Goal: Task Accomplishment & Management: Manage account settings

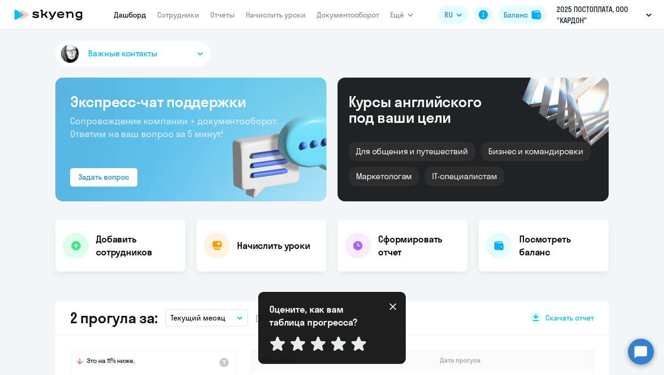
select select "30"
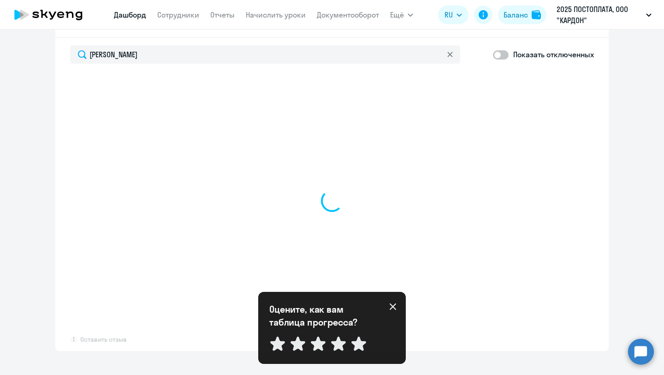
type input "[PERSON_NAME]"
select select "30"
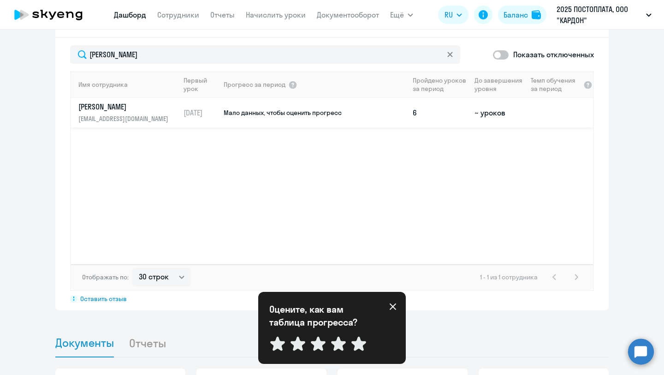
type input "[PERSON_NAME]"
click at [272, 119] on td "Мало данных, чтобы оценить прогресс" at bounding box center [316, 113] width 186 height 30
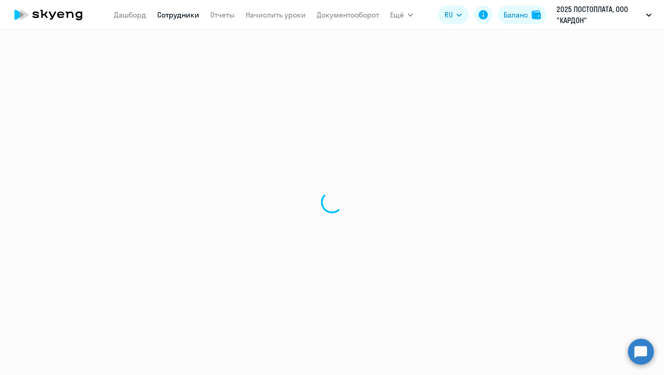
select select "english"
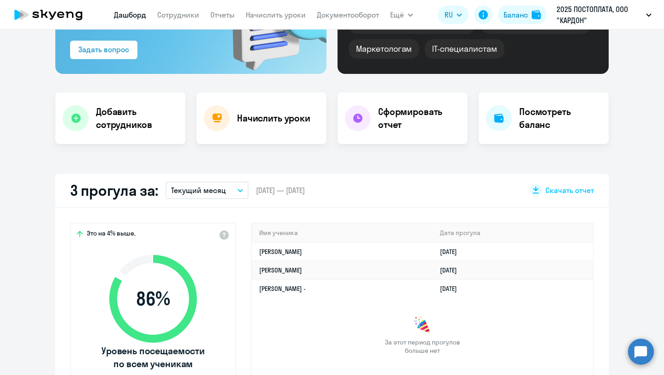
select select "30"
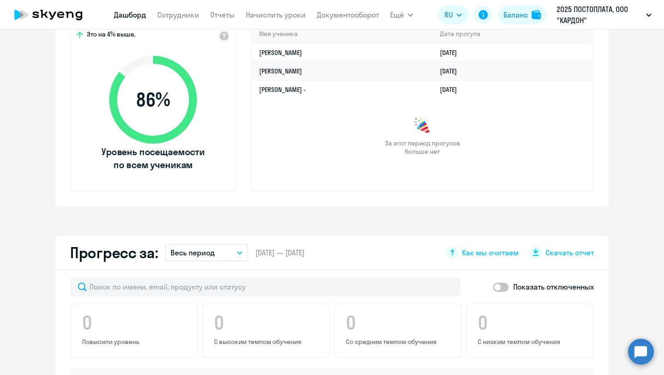
scroll to position [316, 0]
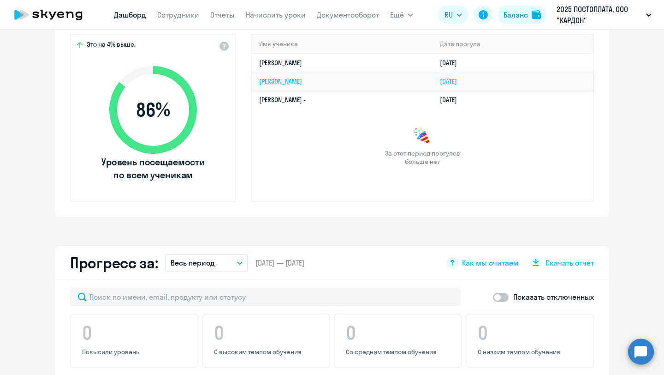
click at [302, 78] on link "[PERSON_NAME]" at bounding box center [280, 81] width 43 height 8
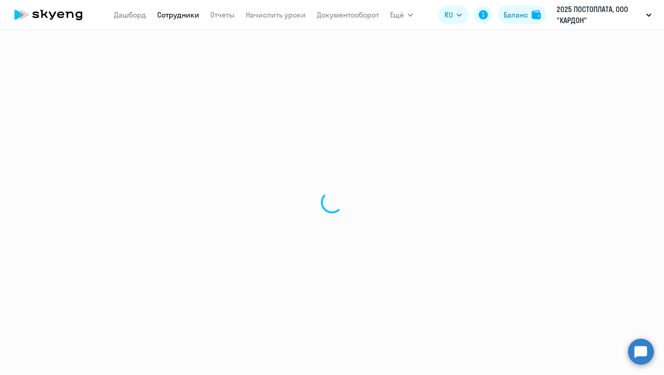
select select "english"
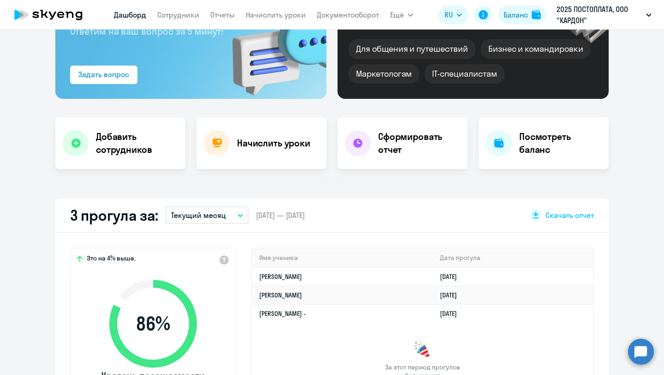
select select "30"
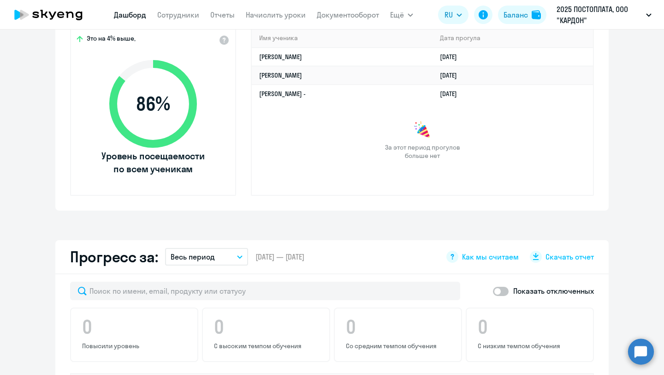
scroll to position [320, 0]
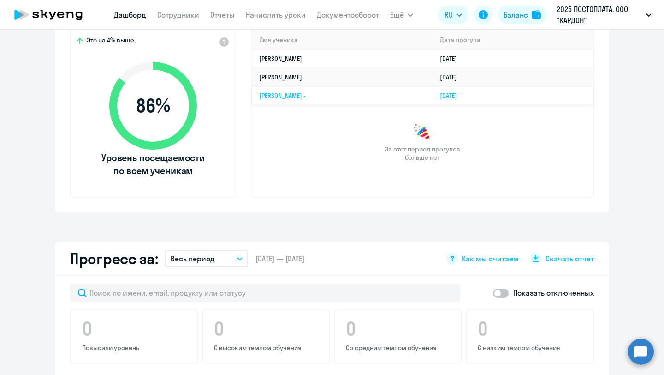
click at [285, 92] on link "[PERSON_NAME] -" at bounding box center [282, 95] width 47 height 8
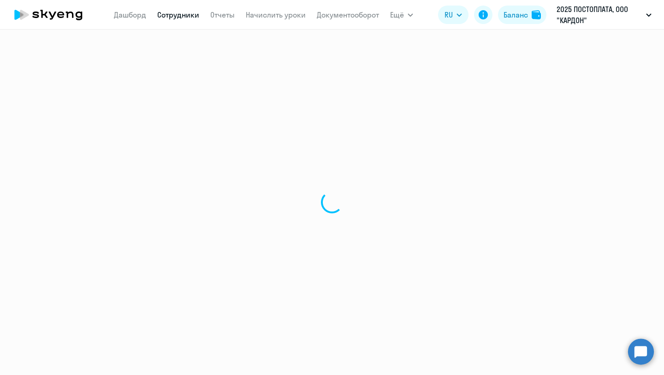
select select "english"
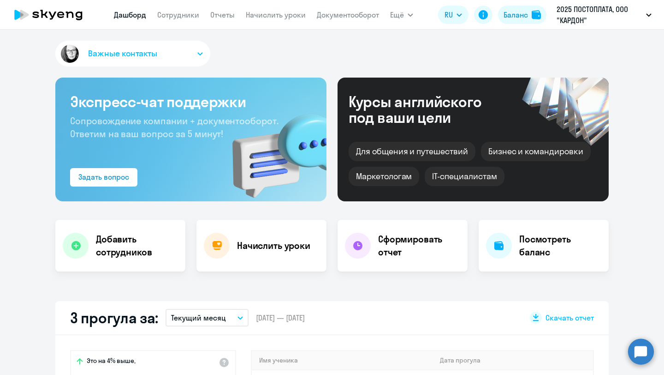
select select "30"
click at [186, 17] on link "Сотрудники" at bounding box center [178, 14] width 42 height 9
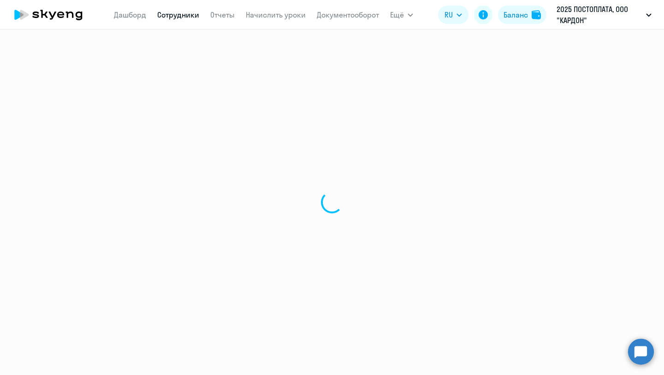
select select "30"
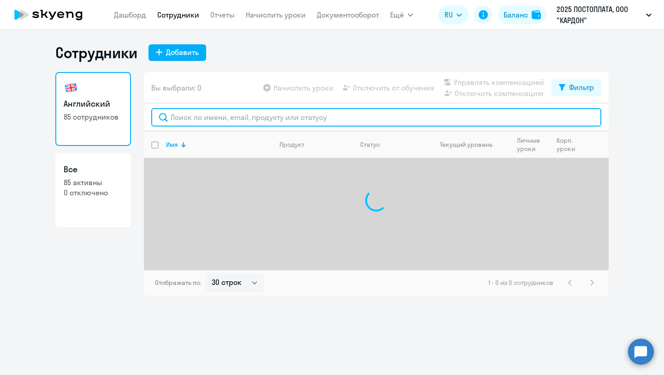
click at [232, 118] on input "text" at bounding box center [376, 117] width 450 height 18
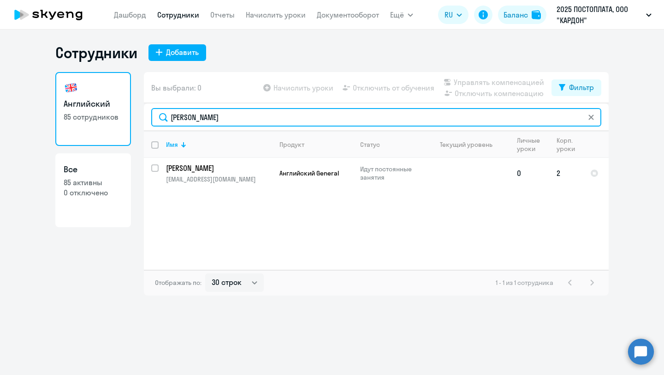
type input "[PERSON_NAME]"
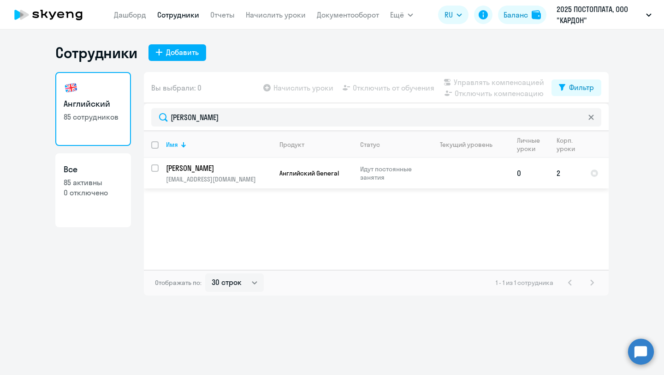
click at [556, 176] on td "2" at bounding box center [567, 173] width 34 height 30
select select "english"
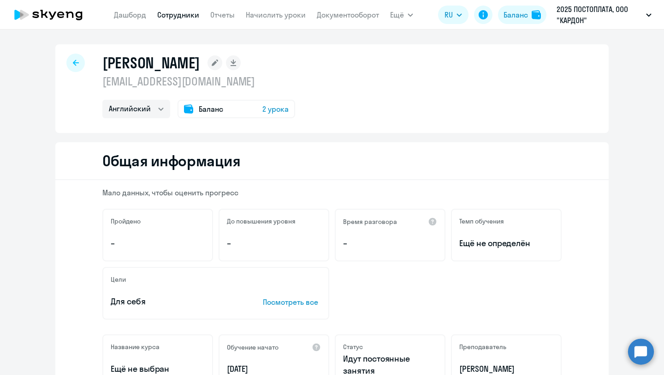
click at [232, 108] on div "Баланс 2 урока" at bounding box center [237, 109] width 118 height 18
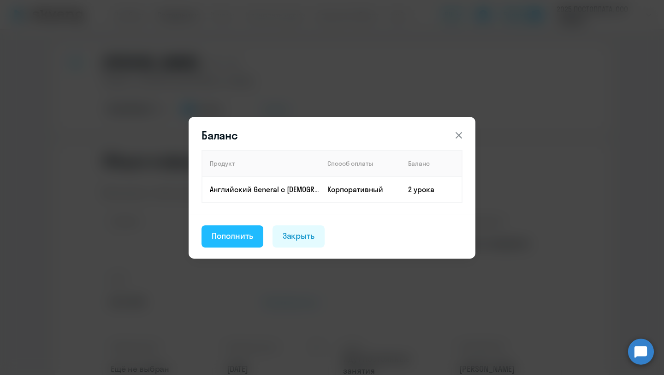
click at [246, 230] on div "Пополнить" at bounding box center [233, 236] width 42 height 12
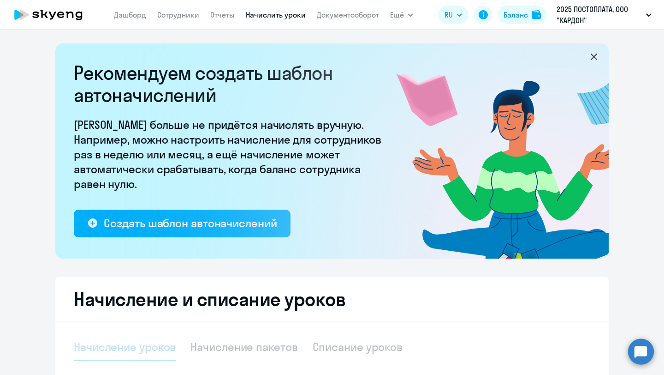
select select "10"
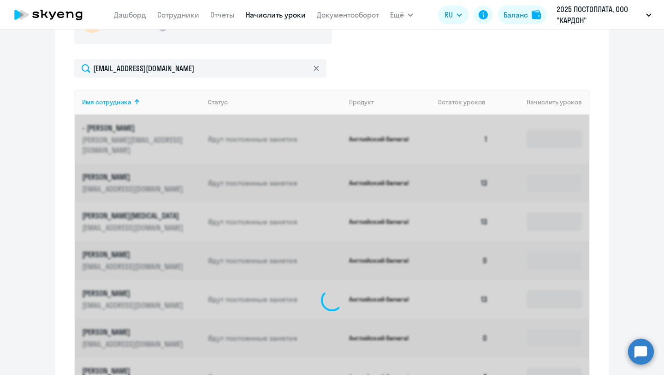
scroll to position [304, 0]
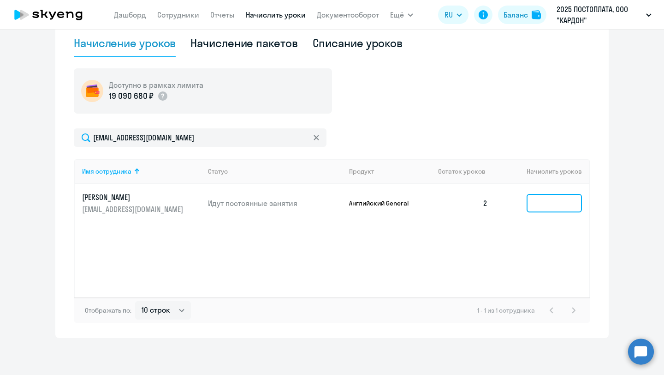
click at [567, 206] on input at bounding box center [554, 203] width 55 height 18
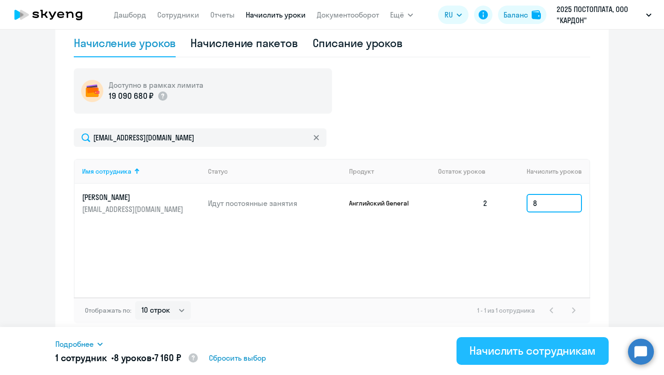
type input "8"
click at [547, 359] on button "Начислить сотрудникам" at bounding box center [533, 351] width 152 height 28
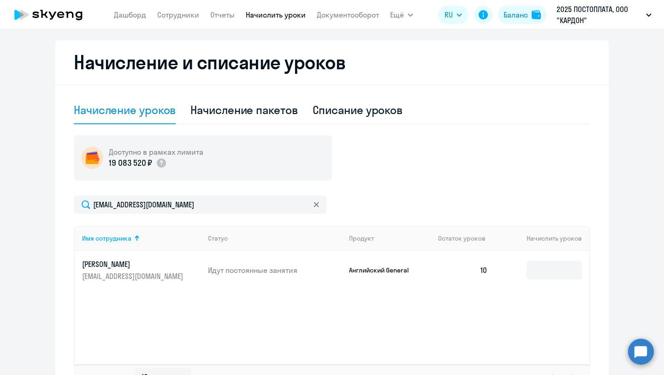
scroll to position [222, 0]
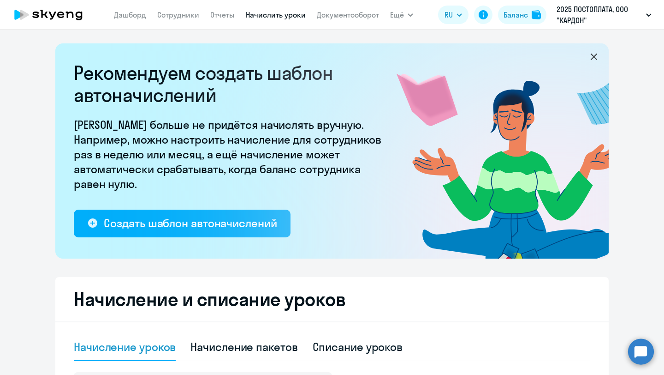
select select "10"
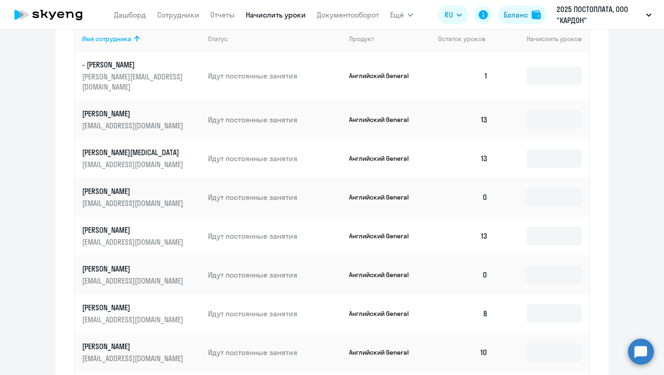
scroll to position [434, 0]
